Goal: Information Seeking & Learning: Learn about a topic

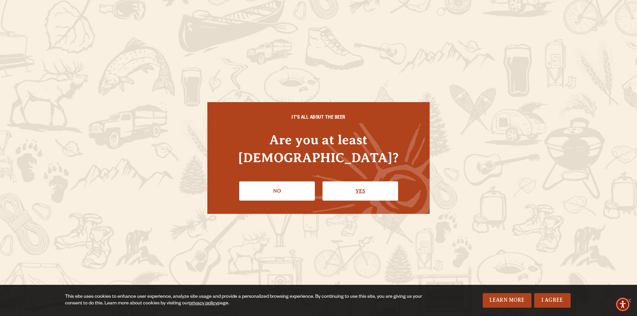
click at [381, 184] on link "Yes" at bounding box center [360, 190] width 76 height 19
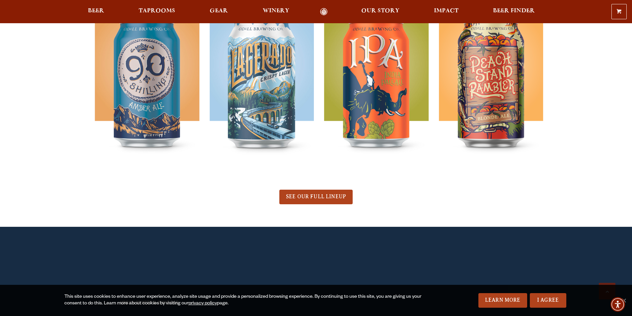
scroll to position [531, 0]
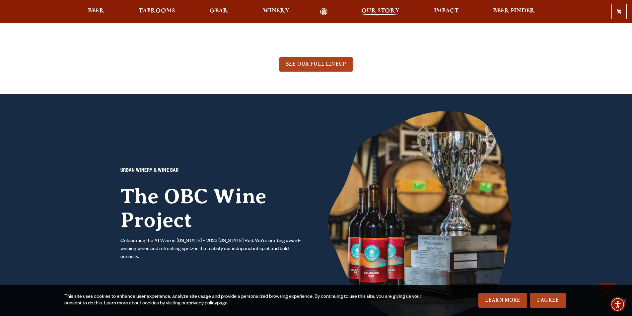
click at [371, 11] on span "Our Story" at bounding box center [380, 10] width 38 height 5
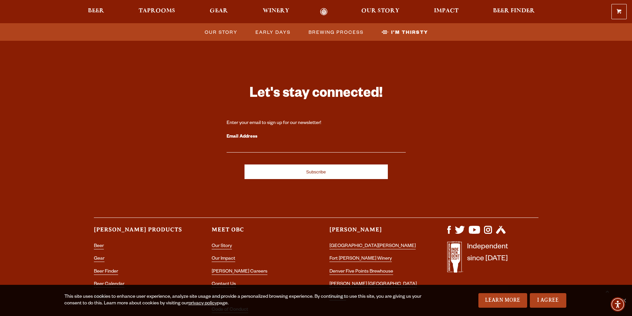
scroll to position [2196, 0]
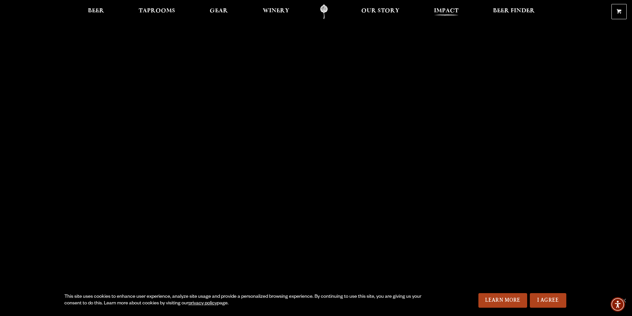
click at [444, 9] on span "Impact" at bounding box center [446, 10] width 25 height 5
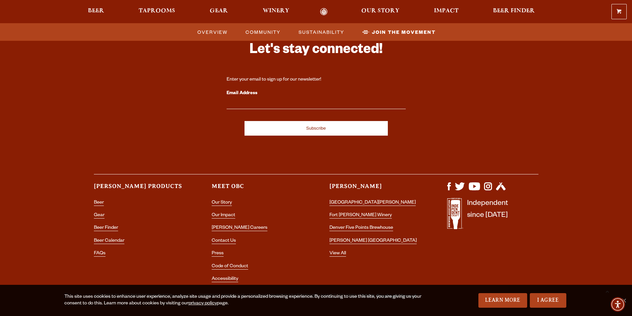
scroll to position [2045, 0]
